Goal: Task Accomplishment & Management: Use online tool/utility

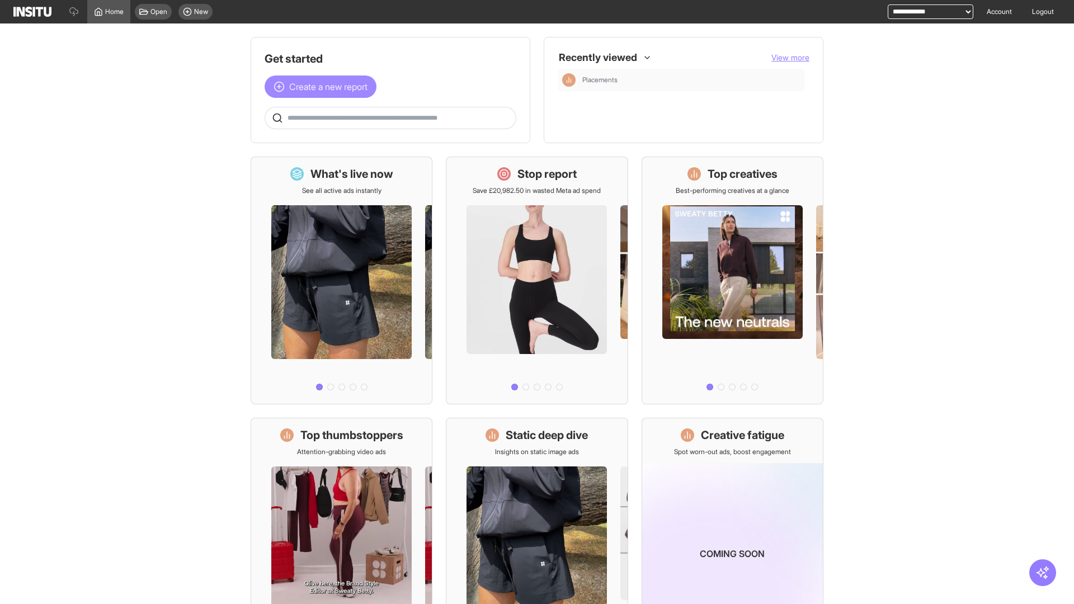
click at [323, 80] on span "Create a new report" at bounding box center [328, 86] width 78 height 13
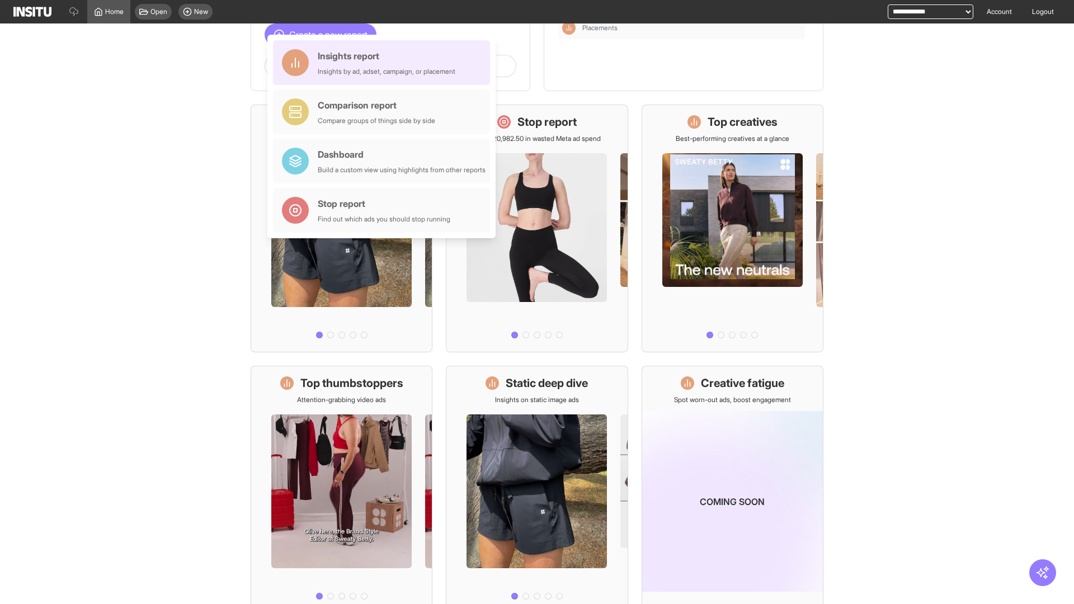
click at [384, 63] on div "Insights report Insights by ad, adset, campaign, or placement" at bounding box center [387, 62] width 138 height 27
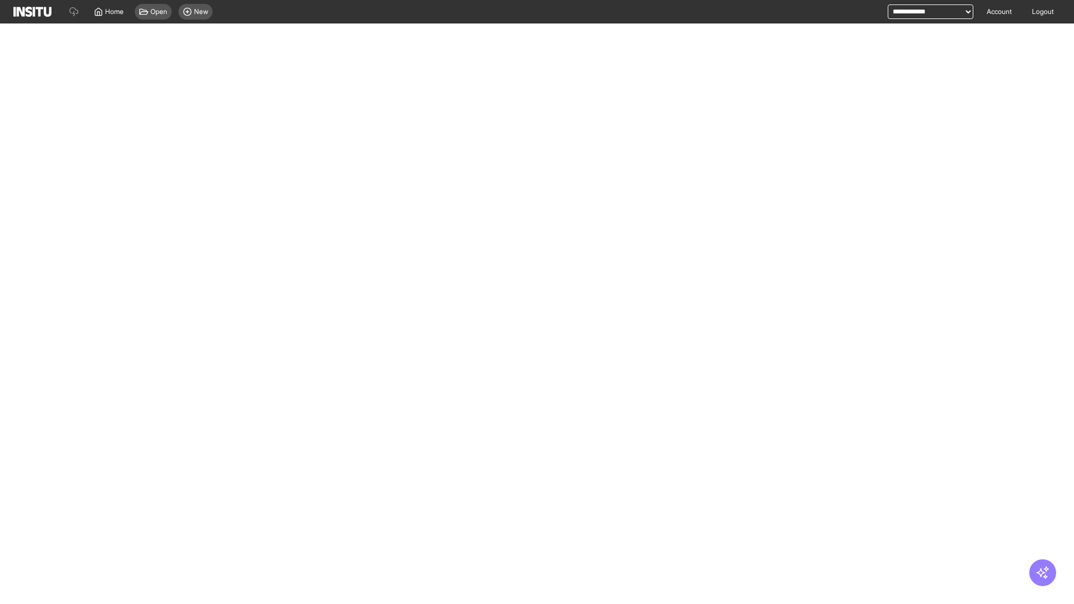
select select "**"
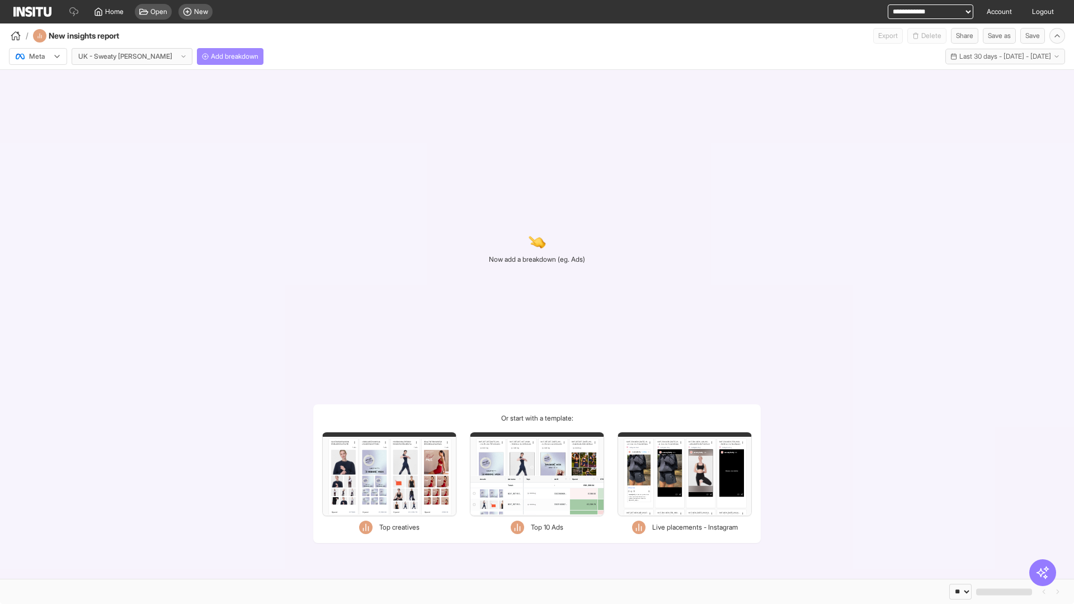
click at [211, 57] on span "Add breakdown" at bounding box center [235, 56] width 48 height 9
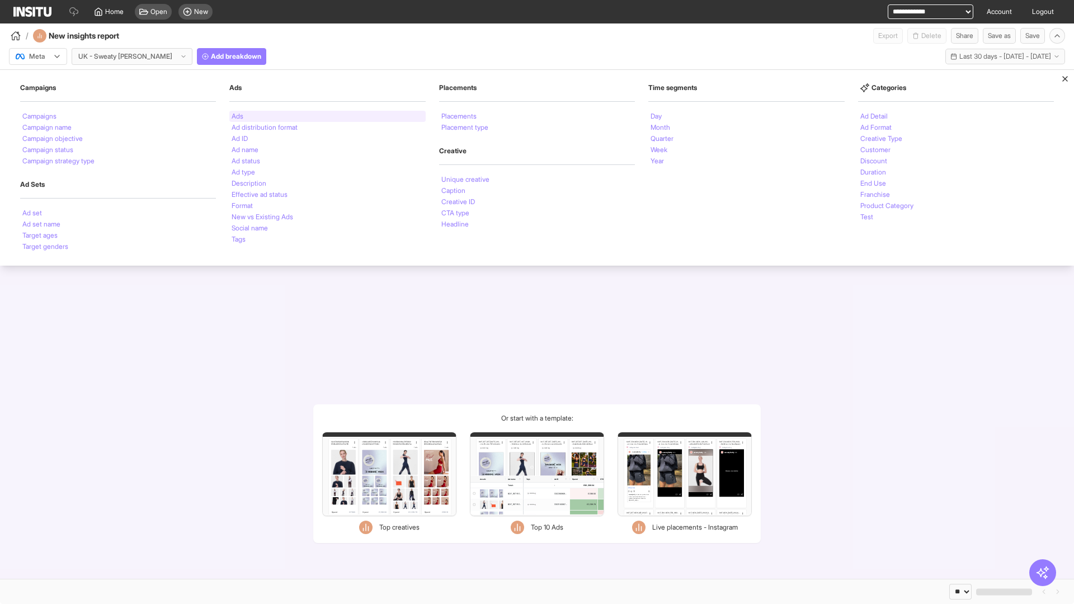
click at [237, 116] on li "Ads" at bounding box center [238, 116] width 12 height 7
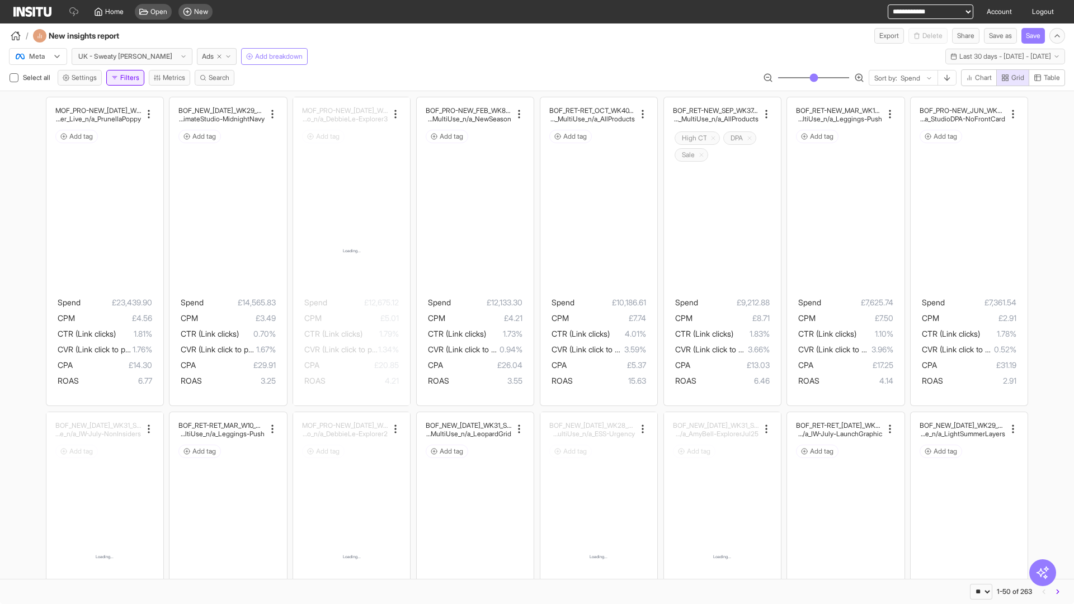
click at [128, 78] on button "Filters" at bounding box center [125, 78] width 38 height 16
